Goal: Task Accomplishment & Management: Use online tool/utility

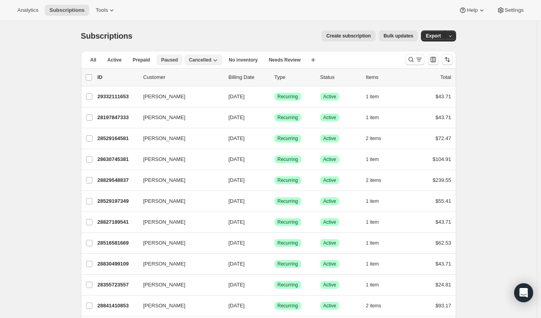
click at [165, 60] on span "Paused" at bounding box center [169, 60] width 17 height 6
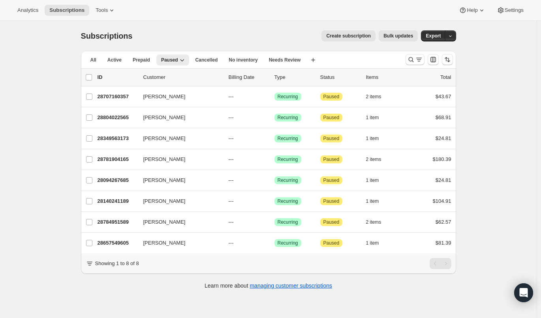
click at [188, 59] on ul "All Active Prepaid Paused Cancelled No inventory Needs Review More views" at bounding box center [195, 59] width 223 height 11
click at [199, 60] on span "Cancelled" at bounding box center [207, 60] width 23 height 6
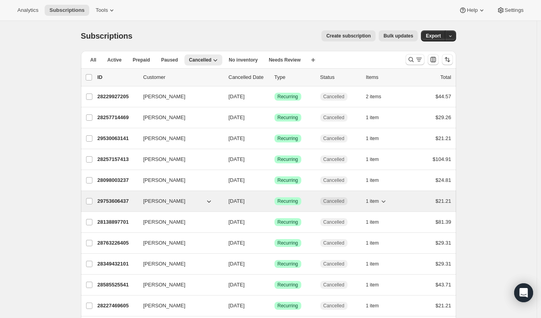
click at [212, 203] on icon "button" at bounding box center [209, 202] width 8 height 8
click at [213, 202] on icon "button" at bounding box center [209, 202] width 8 height 8
click at [210, 200] on icon "button" at bounding box center [209, 202] width 8 height 8
click at [145, 202] on div "29753606437 Starla Potts 10/06/2025 Success Recurring Cancelled 1 item $21.21" at bounding box center [275, 201] width 354 height 11
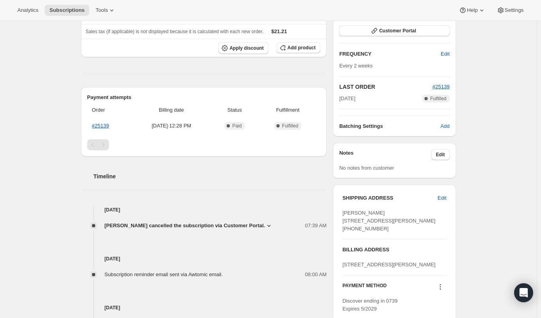
scroll to position [128, 0]
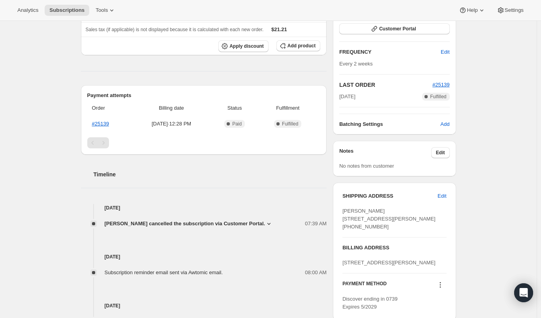
click at [235, 226] on span "Starla Potts cancelled the subscription via Customer Portal." at bounding box center [185, 224] width 161 height 8
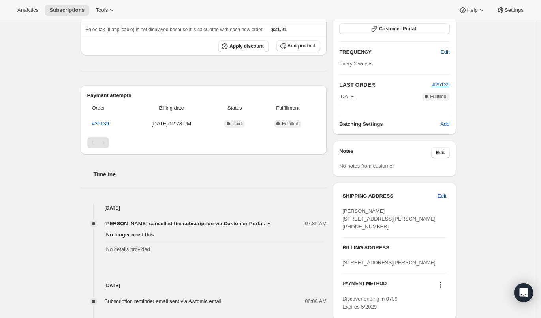
scroll to position [0, 0]
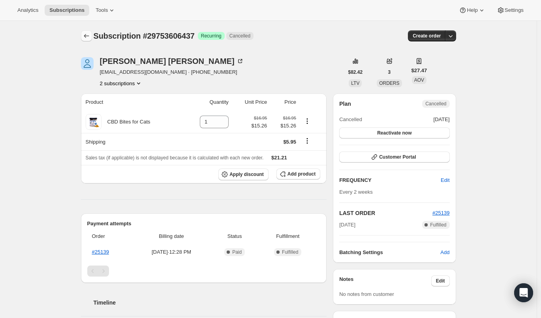
click at [86, 34] on icon "Subscriptions" at bounding box center [87, 36] width 8 height 8
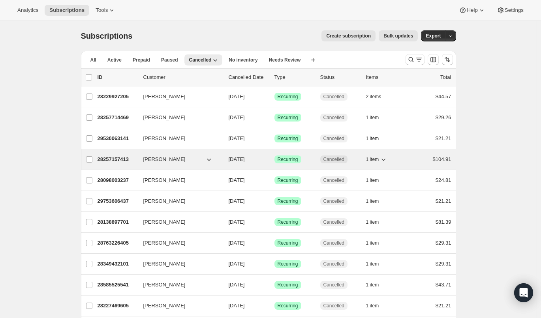
click at [123, 160] on p "28257157413" at bounding box center [118, 160] width 40 height 8
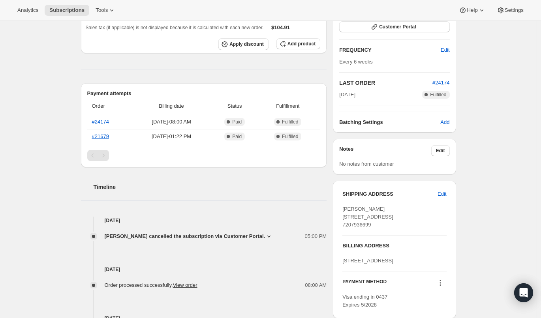
scroll to position [130, 0]
click at [196, 236] on span "Paula McKay cancelled the subscription via Customer Portal." at bounding box center [185, 237] width 161 height 8
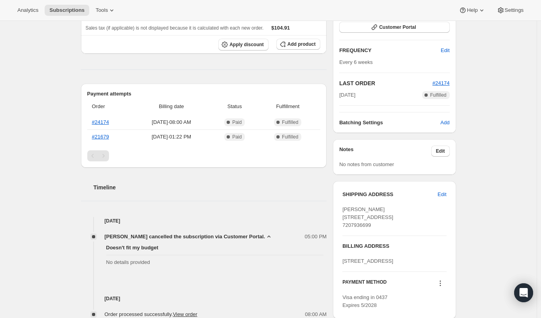
click at [177, 214] on div "Timeline Oct 4, 2025 Paula McKay cancelled the subscription via Customer Portal…" at bounding box center [204, 292] width 246 height 249
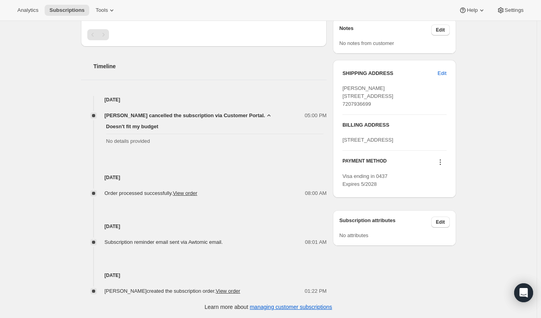
scroll to position [0, 0]
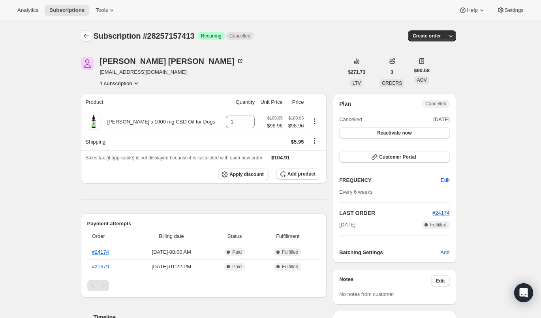
click at [88, 36] on icon "Subscriptions" at bounding box center [87, 36] width 8 height 8
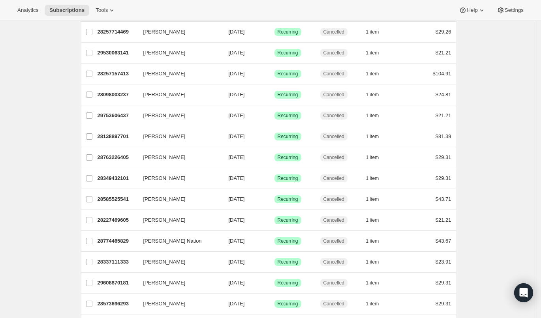
scroll to position [109, 0]
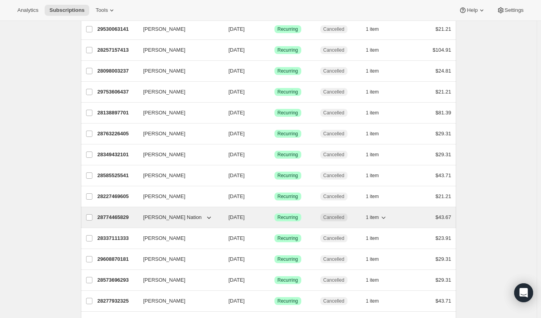
click at [210, 216] on icon "button" at bounding box center [209, 218] width 8 height 8
click at [122, 214] on p "28774465829" at bounding box center [118, 218] width 40 height 8
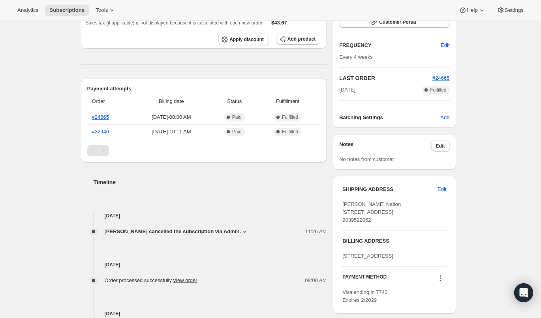
scroll to position [135, 0]
click at [139, 232] on span "Mikayla Johnson cancelled the subscription via Admin." at bounding box center [173, 232] width 137 height 8
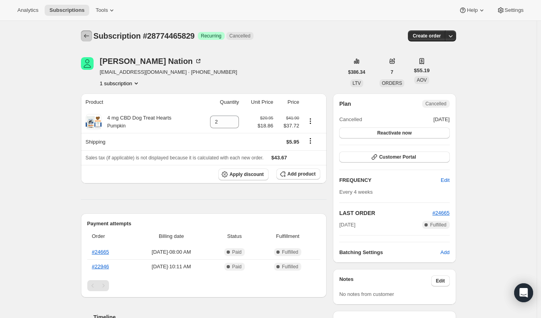
click at [89, 40] on icon "Subscriptions" at bounding box center [87, 36] width 8 height 8
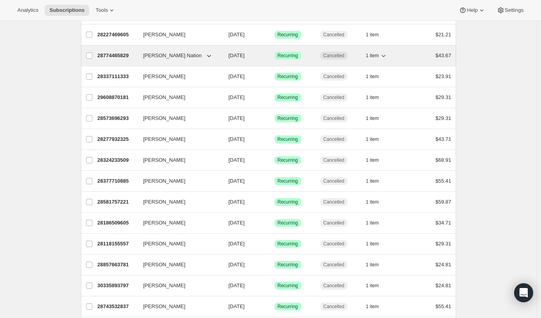
scroll to position [273, 0]
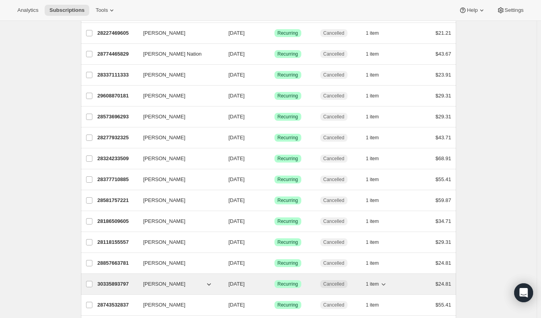
click at [148, 283] on span "Brian Abt" at bounding box center [164, 284] width 42 height 8
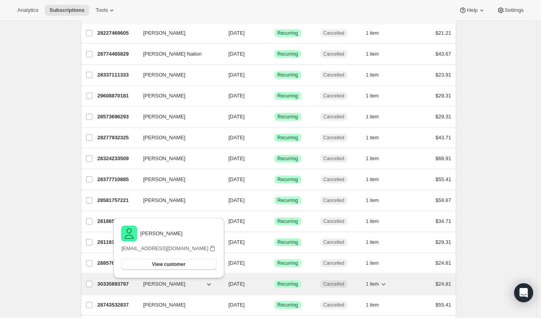
click at [117, 281] on p "30335893797" at bounding box center [118, 284] width 40 height 8
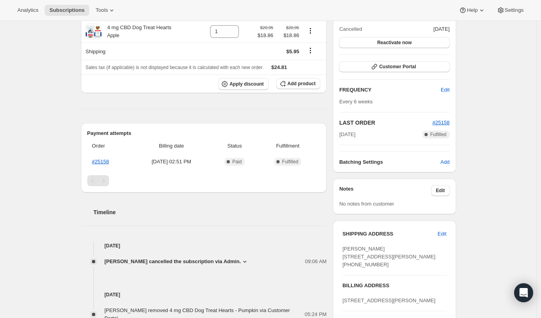
scroll to position [91, 0]
click at [192, 263] on span "Mikayla Johnson cancelled the subscription via Admin." at bounding box center [173, 262] width 137 height 8
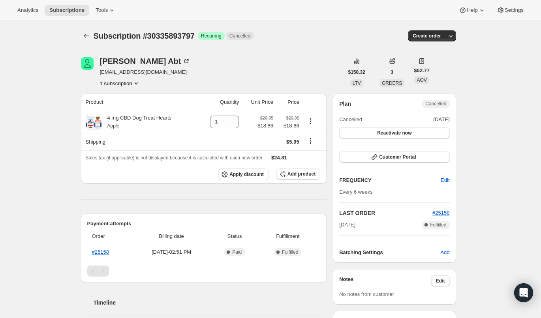
click at [93, 43] on div "Subscription #30335893797. This page is ready Subscription #30335893797 Success…" at bounding box center [268, 36] width 375 height 30
click at [90, 39] on icon "Subscriptions" at bounding box center [87, 36] width 8 height 8
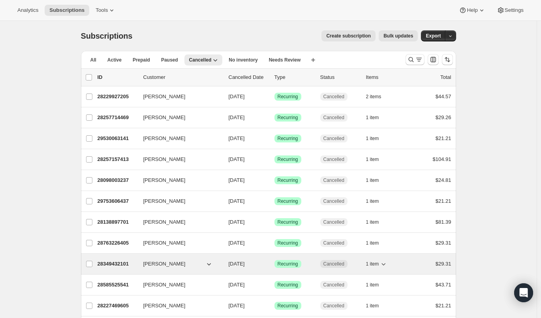
click at [111, 265] on p "28349432101" at bounding box center [118, 264] width 40 height 8
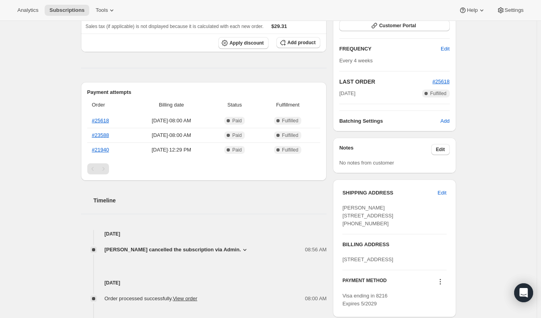
scroll to position [132, 0]
click at [213, 246] on span "Mikayla Johnson cancelled the subscription via Admin." at bounding box center [173, 250] width 137 height 8
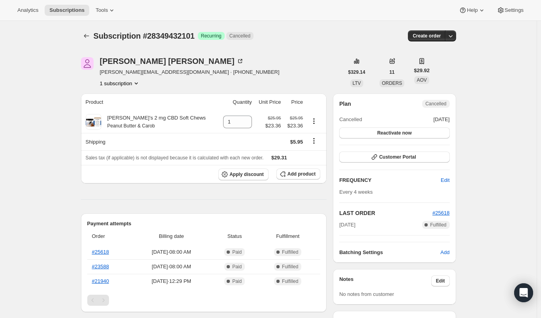
click at [94, 32] on div at bounding box center [87, 35] width 13 height 11
click at [90, 38] on icon "Subscriptions" at bounding box center [87, 36] width 8 height 8
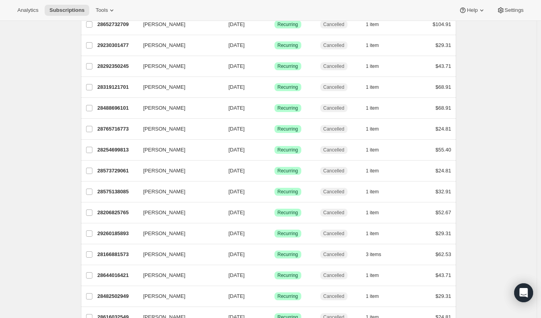
scroll to position [638, 0]
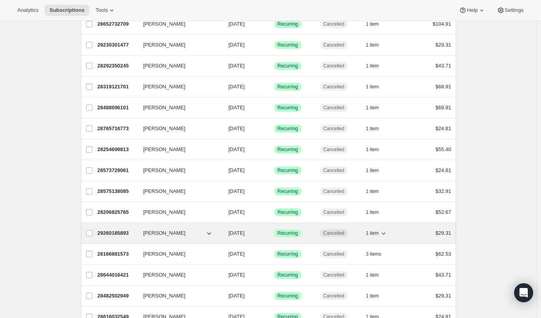
click at [120, 231] on p "29260185893" at bounding box center [118, 233] width 40 height 8
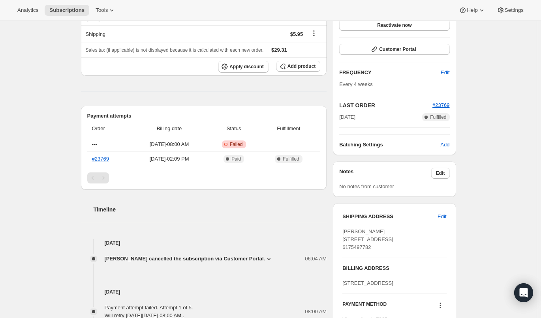
scroll to position [169, 0]
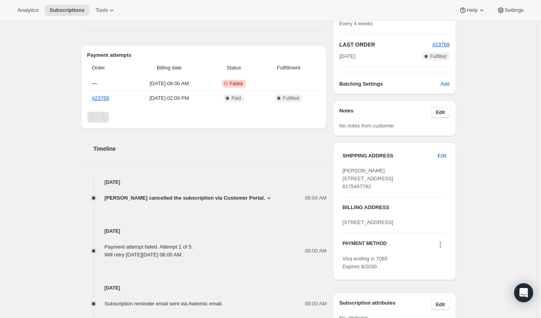
click at [152, 205] on div "Oct 3, 2025 Payment attempt failed. Attempt 1 of 5. Will retry on Saturday, Oct…" at bounding box center [204, 230] width 246 height 57
click at [141, 198] on span "Harlynn Farrell cancelled the subscription via Customer Portal." at bounding box center [185, 198] width 161 height 8
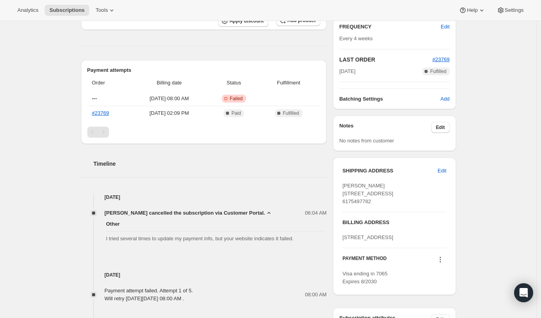
scroll to position [153, 0]
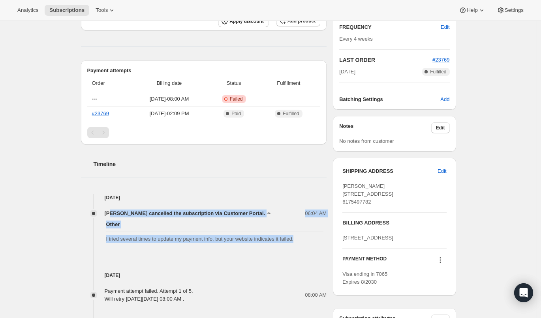
drag, startPoint x: 282, startPoint y: 235, endPoint x: 113, endPoint y: 210, distance: 171.3
click at [113, 210] on div "Harlynn Farrell cancelled the subscription via Customer Portal. 06:04 AM Other …" at bounding box center [204, 228] width 246 height 37
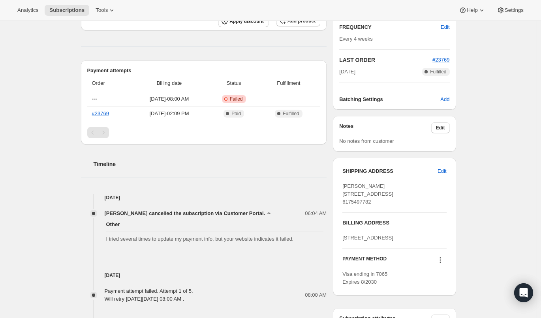
click at [163, 251] on div "Oct 3, 2025 Payment attempt failed. Attempt 1 of 5. Will retry on Saturday, Oct…" at bounding box center [204, 274] width 246 height 57
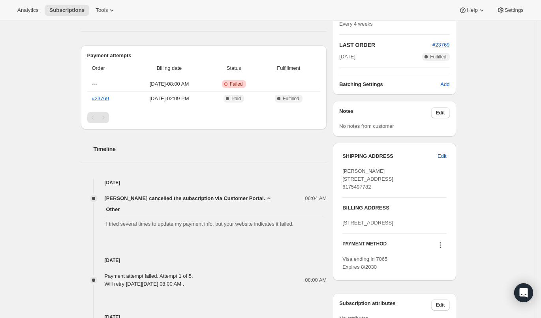
click at [59, 33] on div "Subscription #29260185893. This page is ready Subscription #29260185893 Success…" at bounding box center [268, 131] width 537 height 557
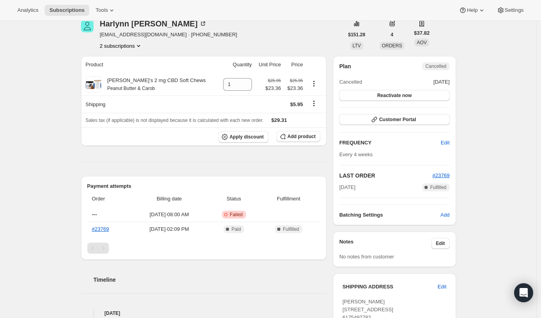
scroll to position [0, 0]
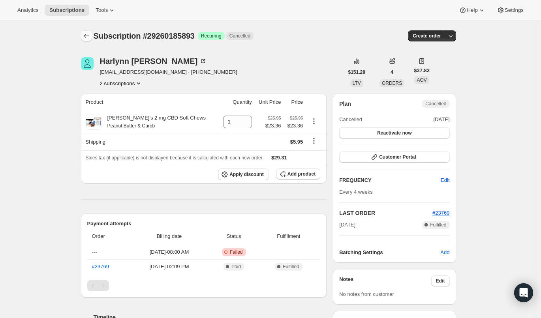
click at [90, 32] on button "Subscriptions" at bounding box center [86, 35] width 11 height 11
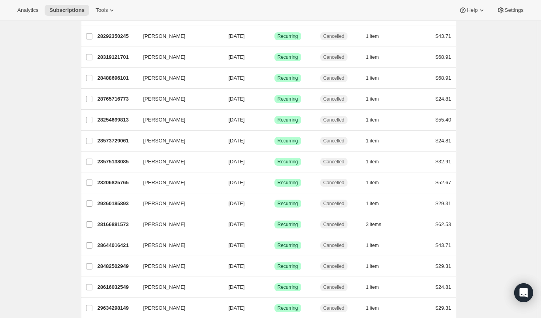
scroll to position [701, 0]
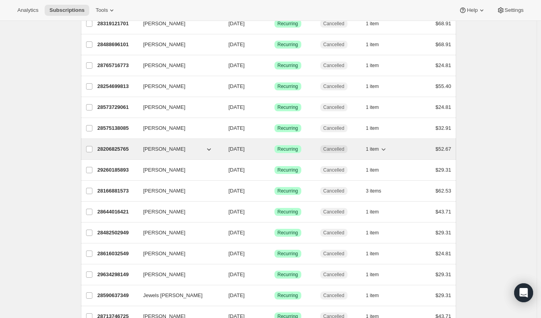
click at [114, 147] on p "28206825765" at bounding box center [118, 149] width 40 height 8
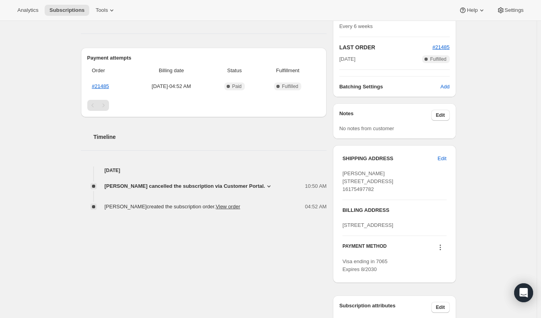
scroll to position [166, 0]
click at [200, 188] on span "Harlynn Farrell cancelled the subscription via Customer Portal." at bounding box center [185, 186] width 161 height 8
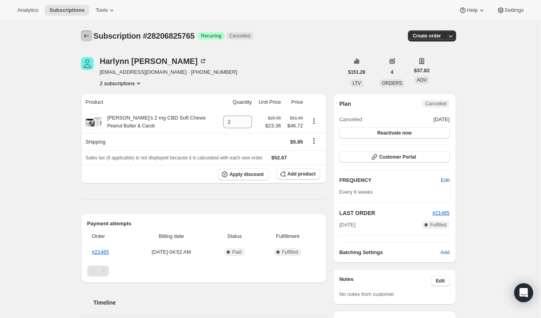
click at [92, 34] on button "Subscriptions" at bounding box center [86, 35] width 11 height 11
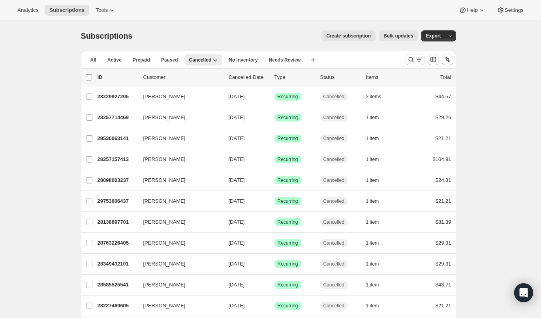
click at [90, 76] on input "0 selected" at bounding box center [89, 77] width 6 height 6
checkbox input "true"
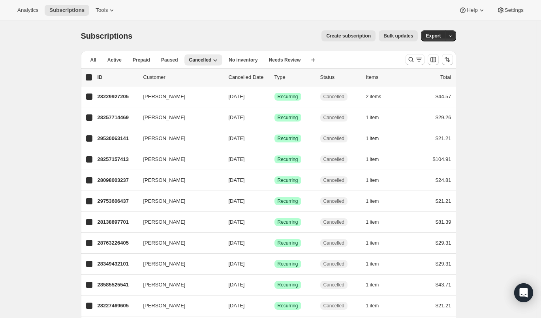
checkbox input "true"
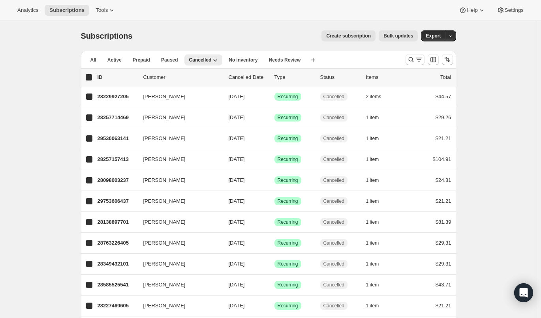
checkbox input "true"
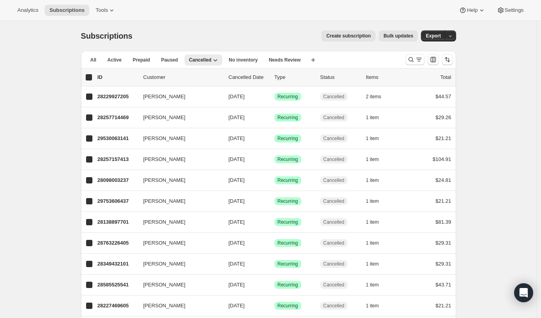
checkbox input "true"
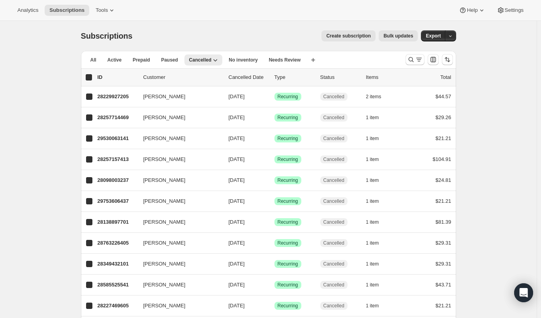
checkbox input "true"
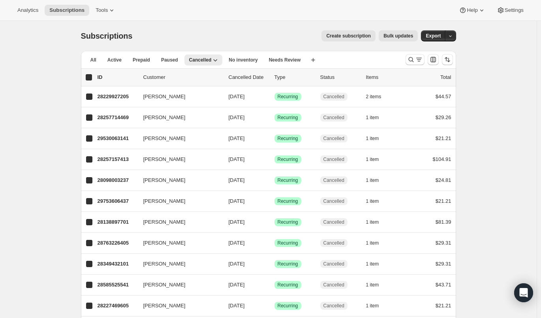
checkbox input "true"
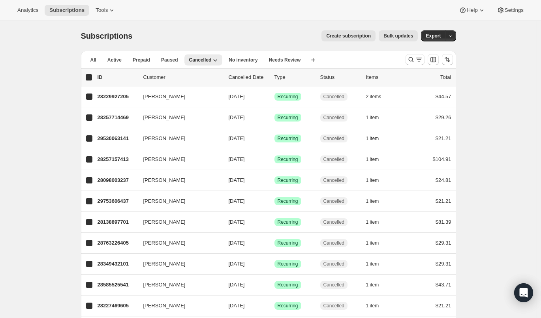
checkbox input "true"
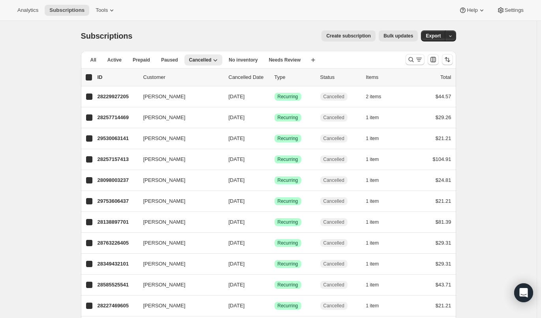
checkbox input "true"
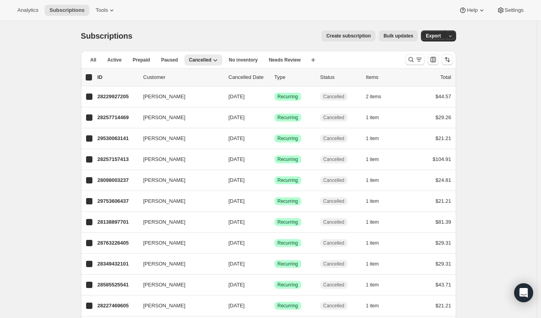
checkbox input "true"
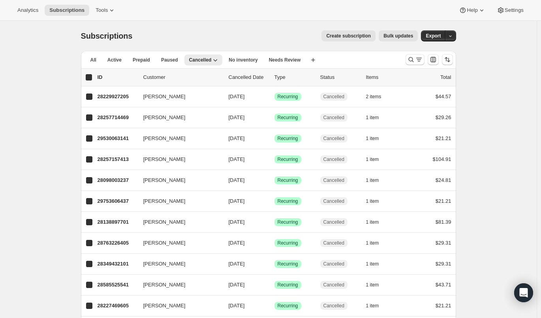
checkbox input "true"
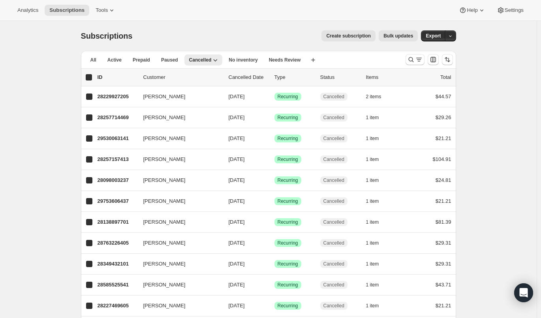
checkbox input "true"
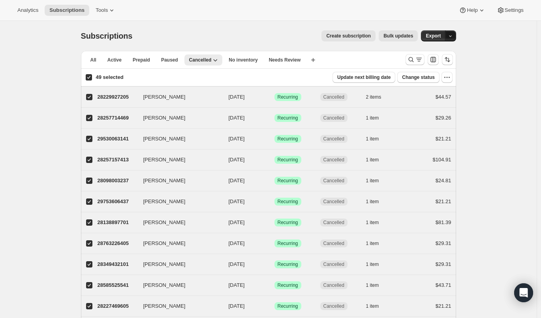
click at [450, 38] on icon "button" at bounding box center [450, 36] width 5 height 5
drag, startPoint x: 432, startPoint y: 93, endPoint x: 485, endPoint y: 91, distance: 53.4
click at [90, 76] on input "49 selected" at bounding box center [89, 77] width 6 height 6
checkbox input "false"
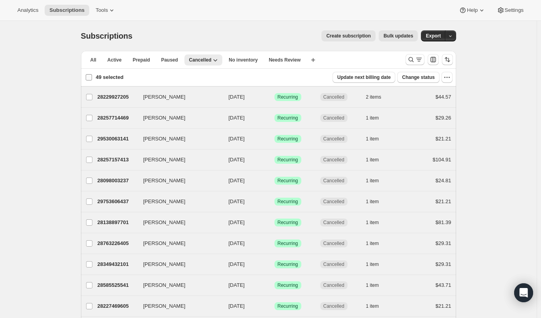
checkbox input "false"
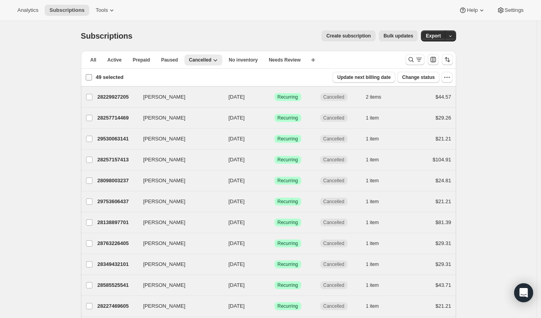
checkbox input "false"
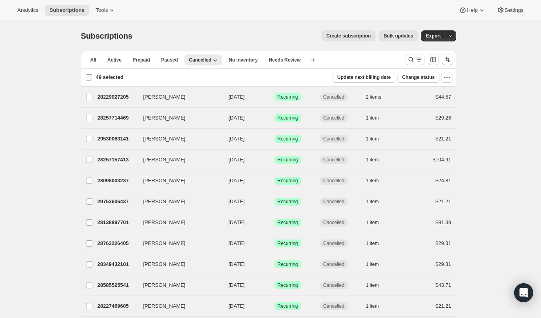
checkbox input "false"
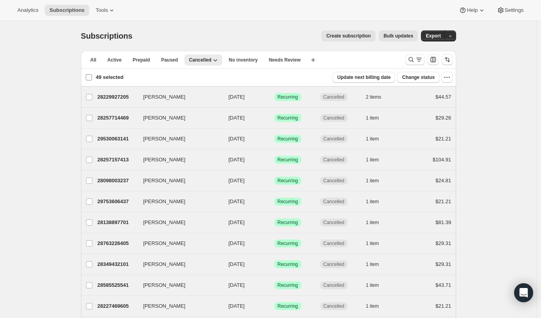
checkbox input "false"
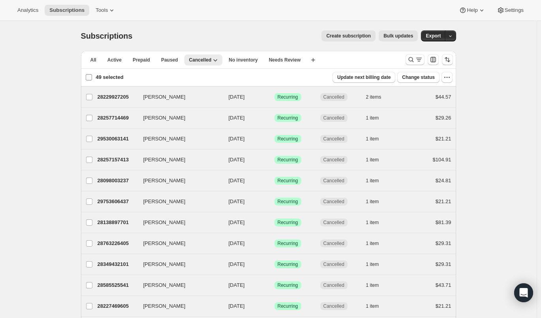
checkbox input "false"
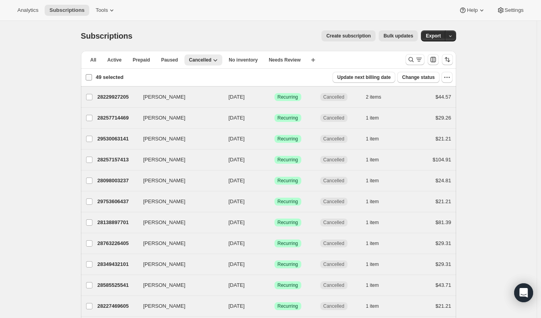
checkbox input "false"
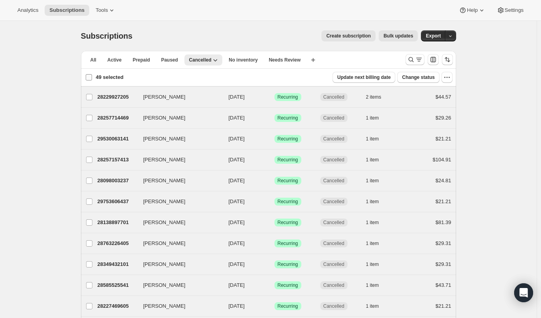
checkbox input "false"
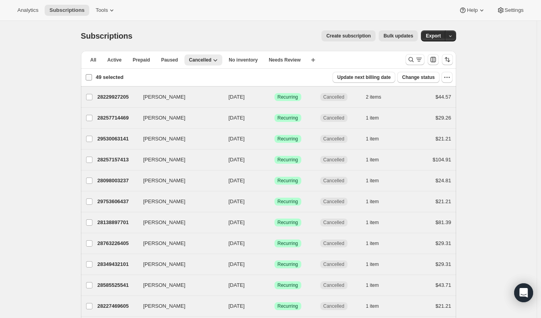
checkbox input "false"
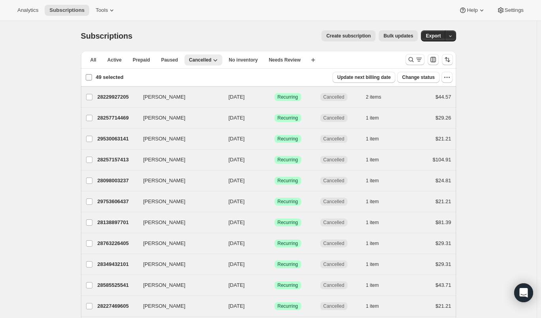
checkbox input "false"
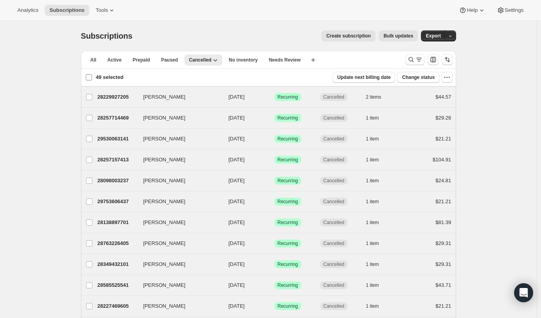
checkbox input "false"
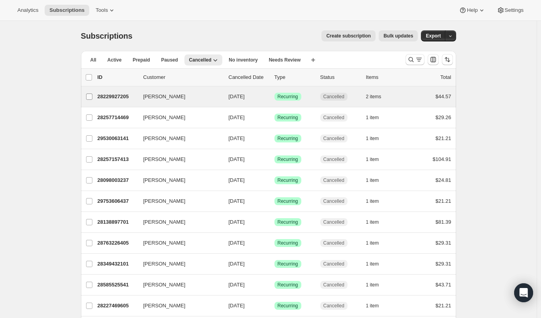
click at [90, 97] on input "Connor Gifford" at bounding box center [89, 97] width 6 height 6
checkbox input "true"
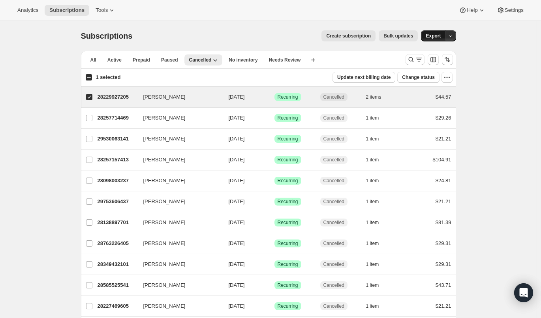
click at [434, 36] on span "Export" at bounding box center [433, 36] width 15 height 6
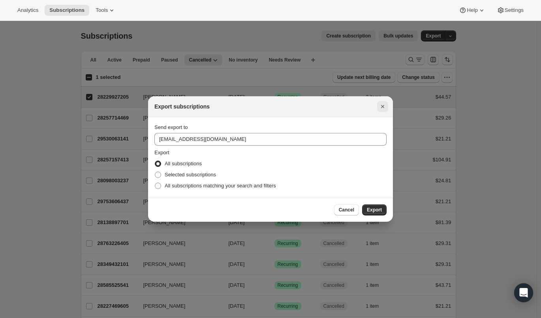
click at [382, 105] on icon "Close" at bounding box center [383, 107] width 8 height 8
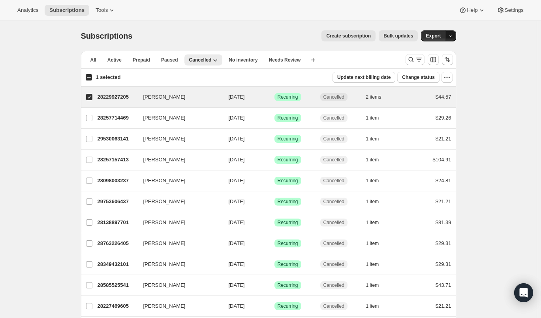
click at [452, 36] on icon "button" at bounding box center [450, 36] width 5 height 5
click at [429, 93] on span "Cancellation report" at bounding box center [412, 93] width 43 height 6
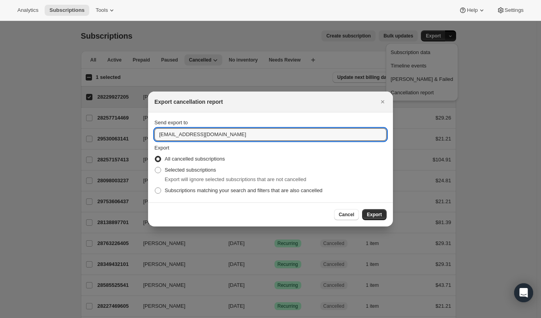
drag, startPoint x: 96, startPoint y: 132, endPoint x: 79, endPoint y: 129, distance: 16.8
type input "rachel@suziespettreats.com"
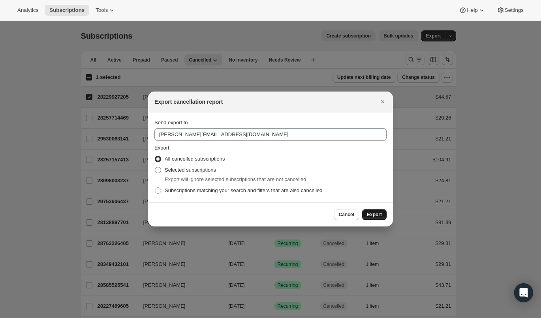
click at [372, 214] on span "Export" at bounding box center [374, 215] width 15 height 6
